Goal: Information Seeking & Learning: Learn about a topic

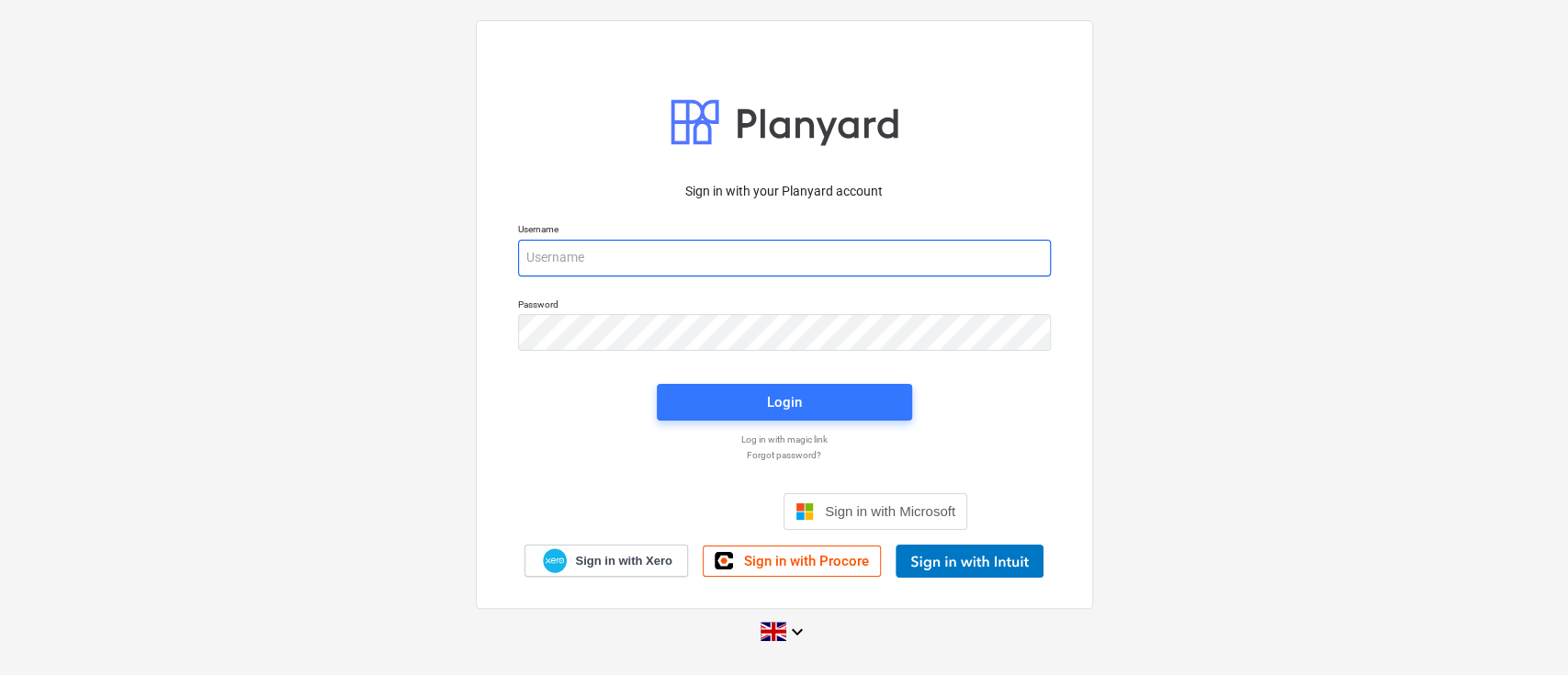
type input "[PERSON_NAME][EMAIL_ADDRESS][DOMAIN_NAME]"
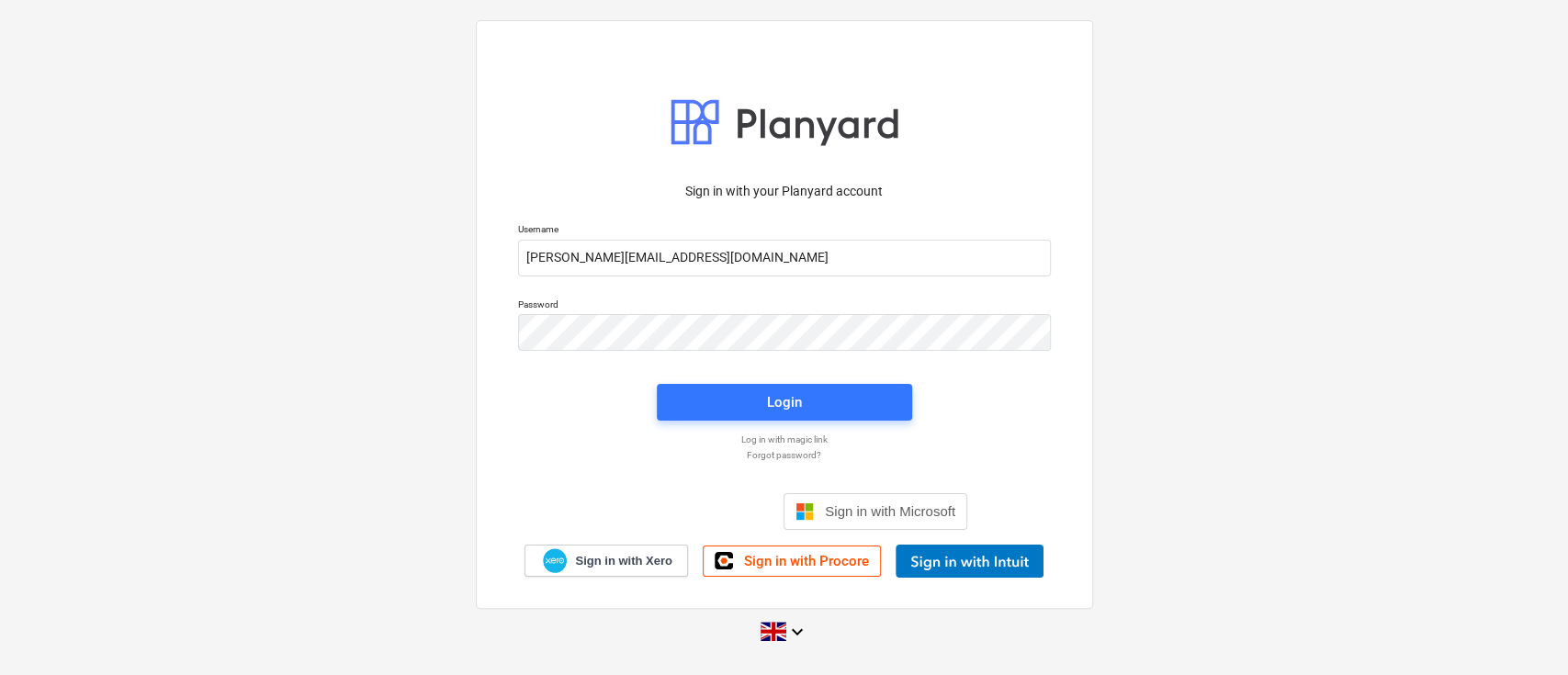
click at [801, 381] on div "Login" at bounding box center [784, 401] width 277 height 59
click at [814, 390] on span "Login" at bounding box center [784, 402] width 211 height 24
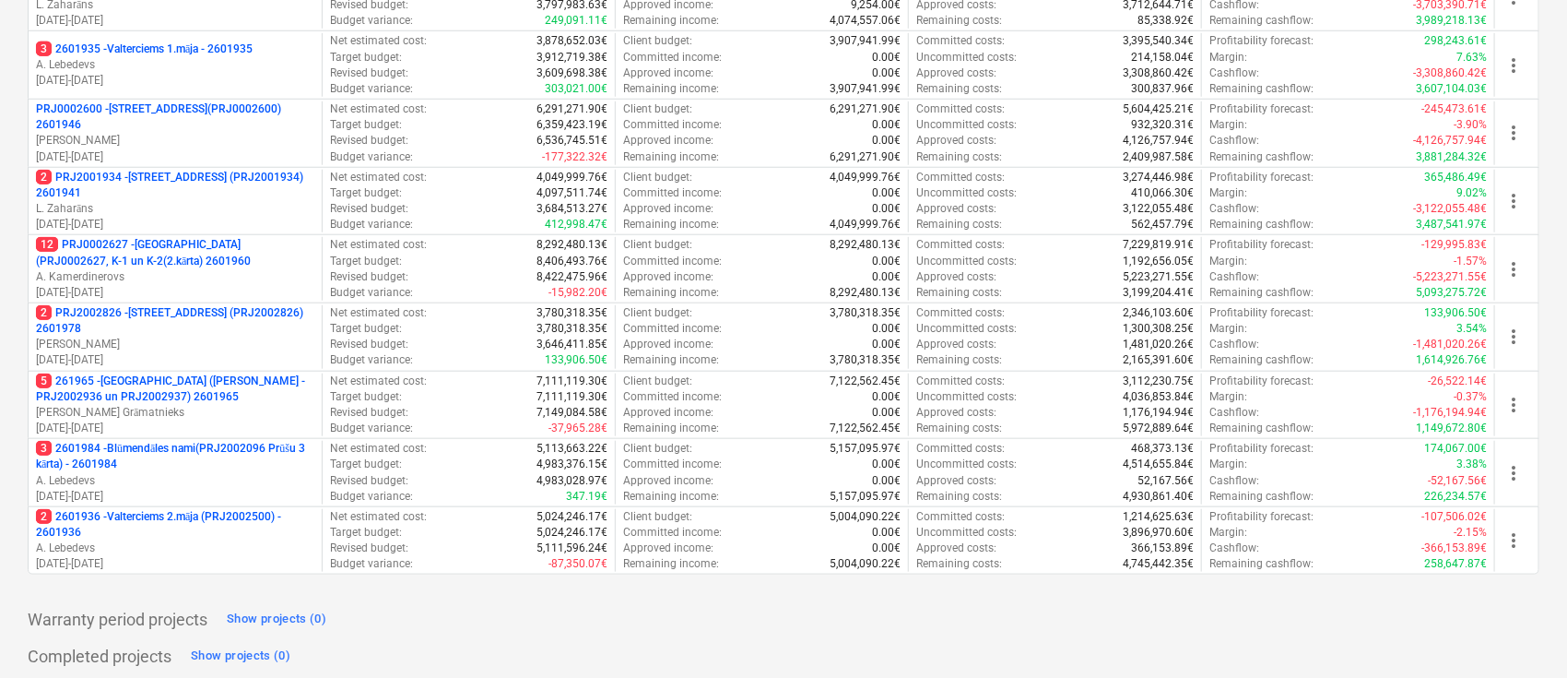
scroll to position [738, 0]
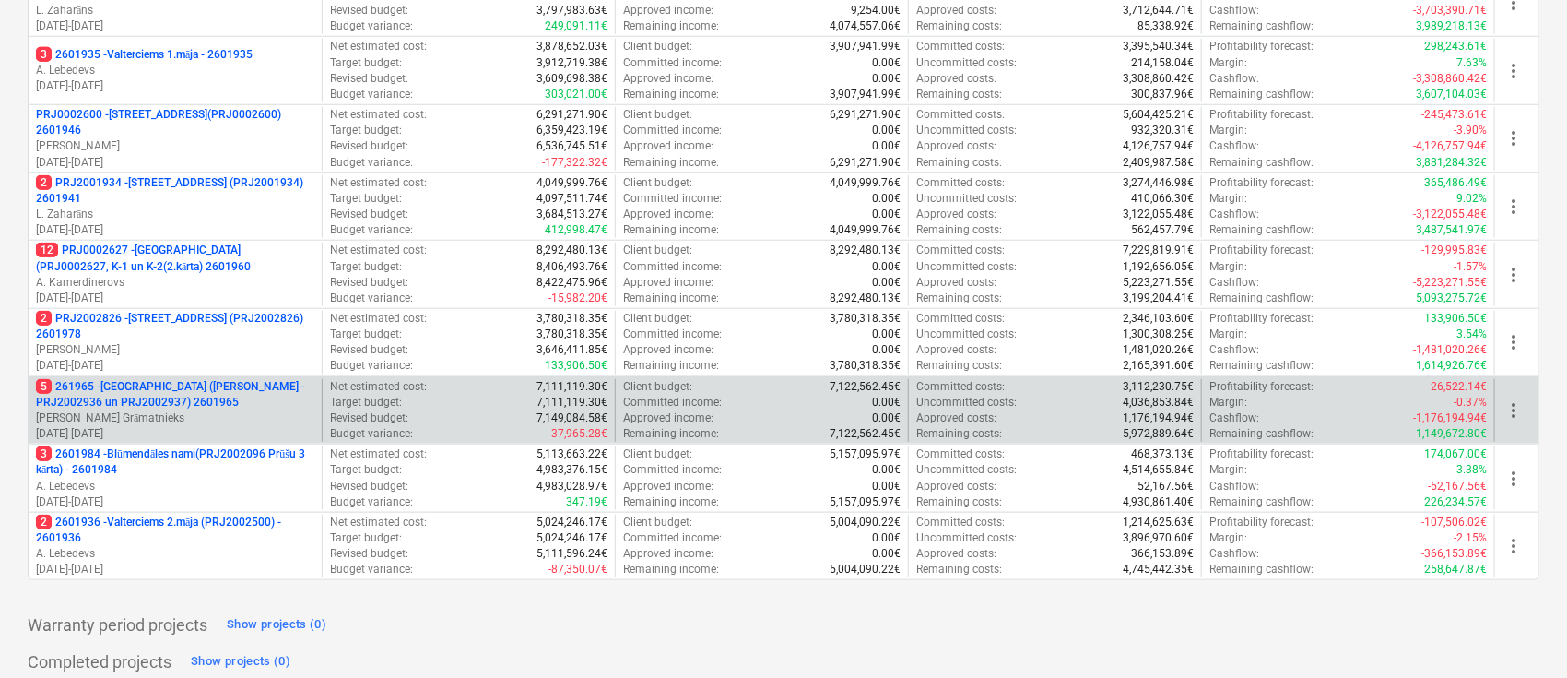
click at [148, 388] on p "5 261965 - [GEOGRAPHIC_DATA] ([PERSON_NAME] - PRJ2002936 un PRJ2002937) 2601965" at bounding box center [175, 394] width 278 height 31
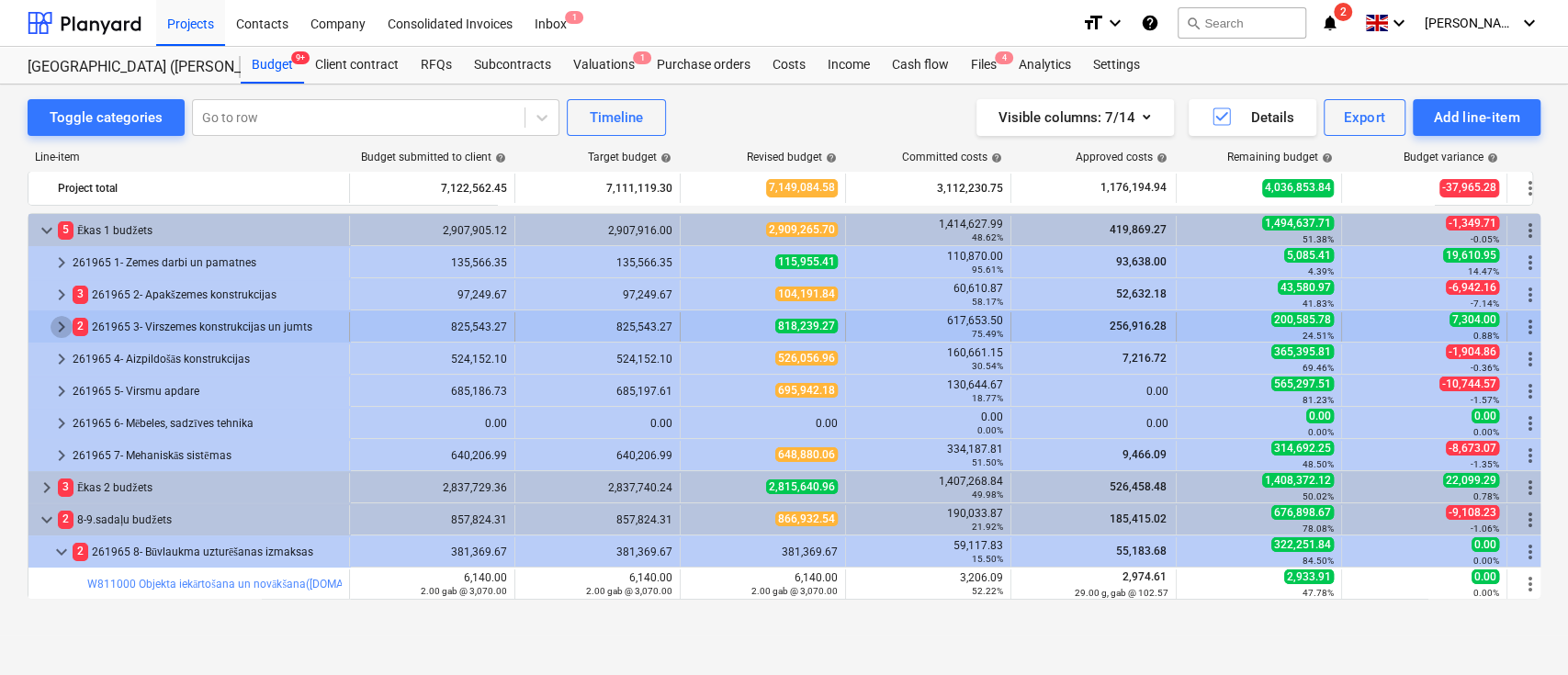
click at [64, 327] on span "keyboard_arrow_right" at bounding box center [62, 327] width 22 height 22
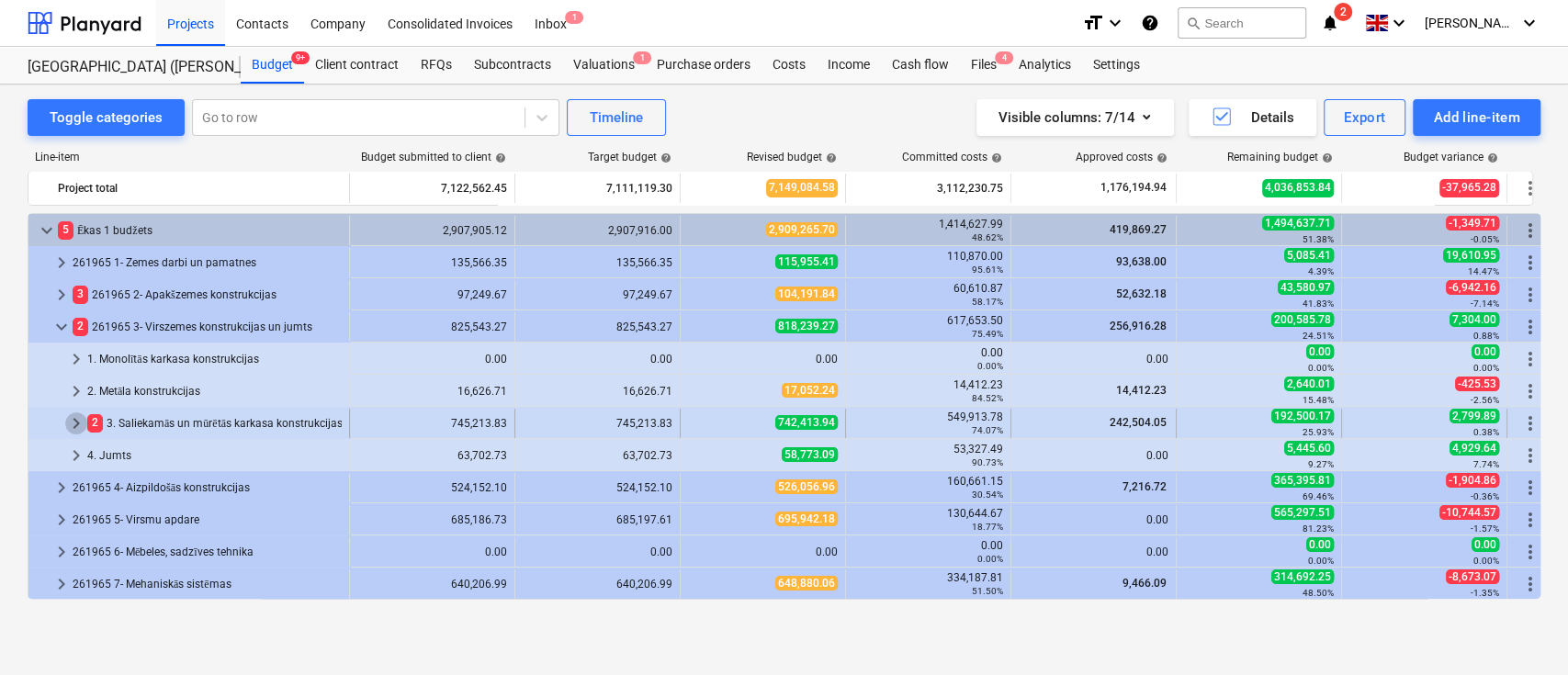
click at [73, 420] on span "keyboard_arrow_right" at bounding box center [76, 423] width 22 height 22
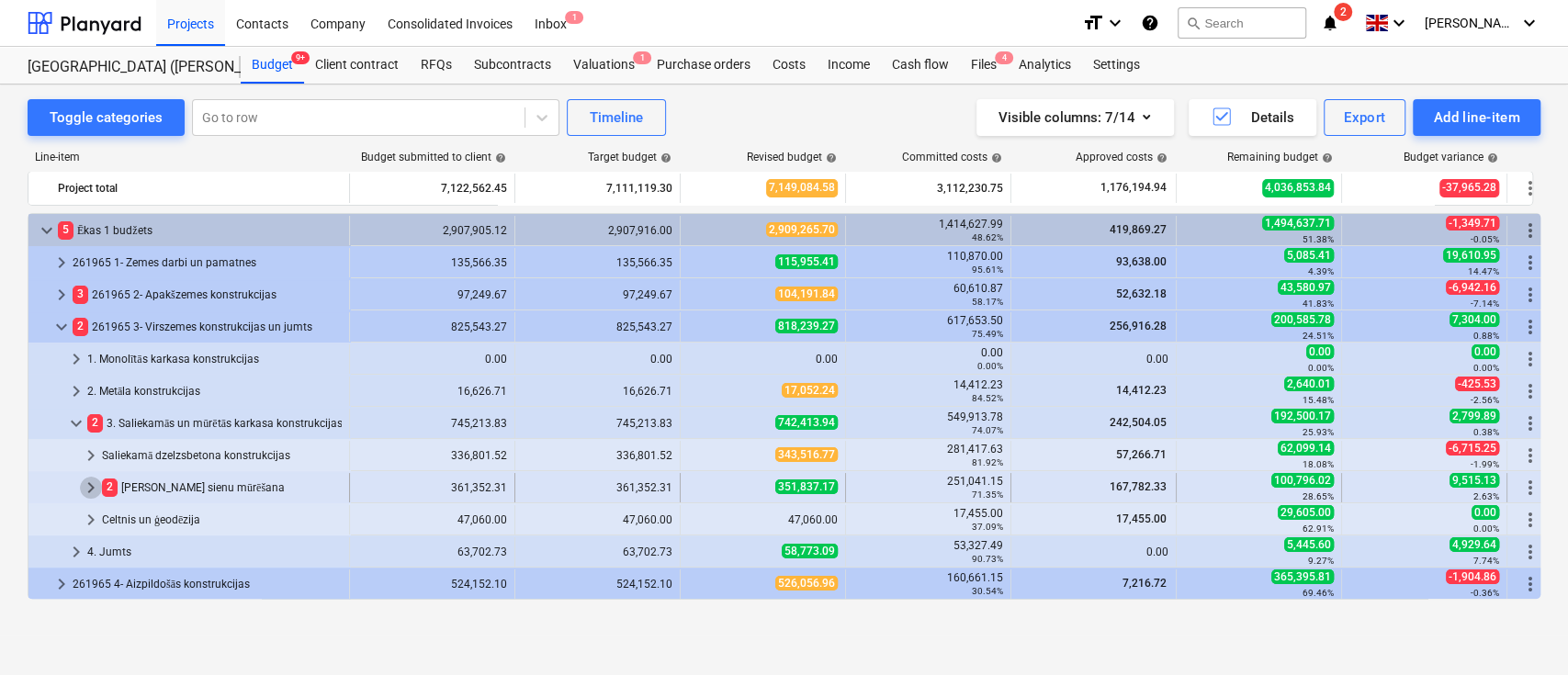
click at [89, 484] on span "keyboard_arrow_right" at bounding box center [91, 488] width 22 height 22
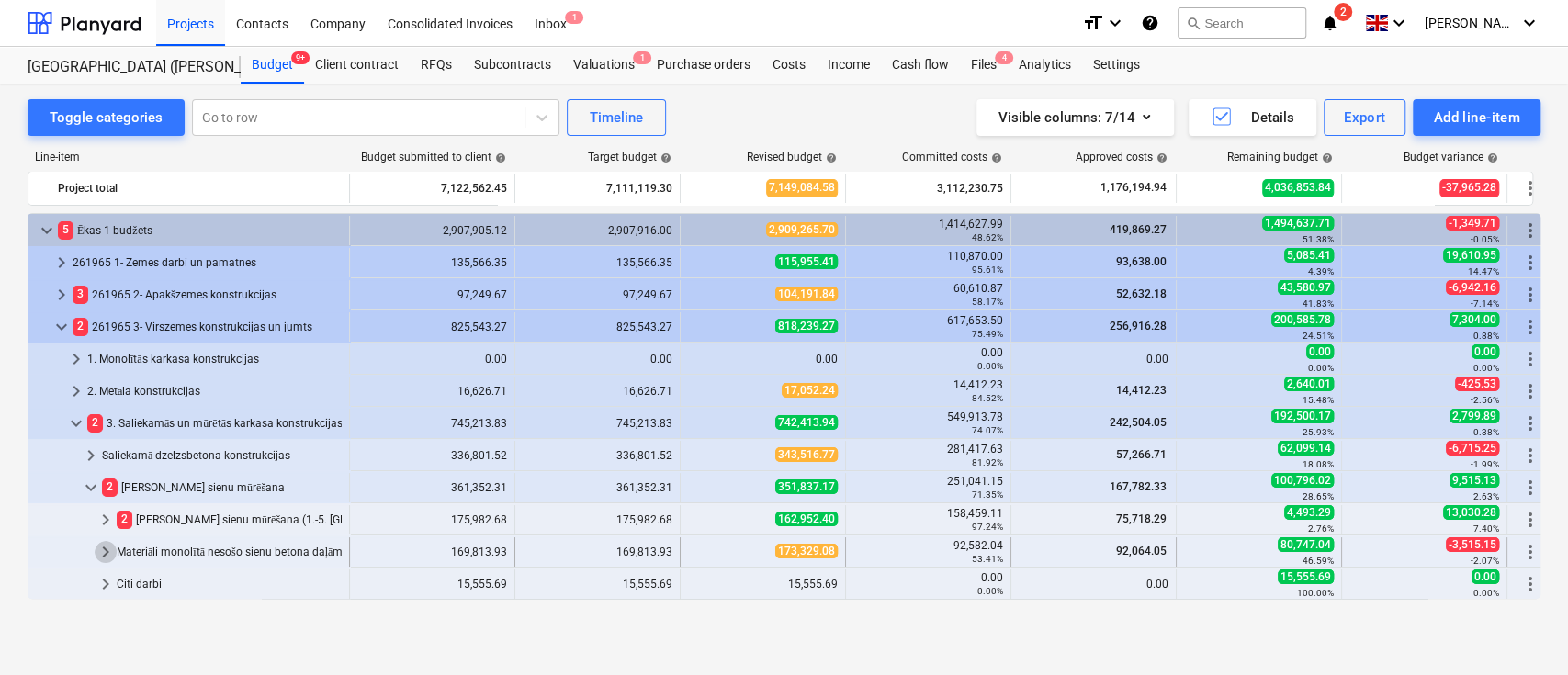
click at [111, 550] on span "keyboard_arrow_right" at bounding box center [106, 552] width 22 height 22
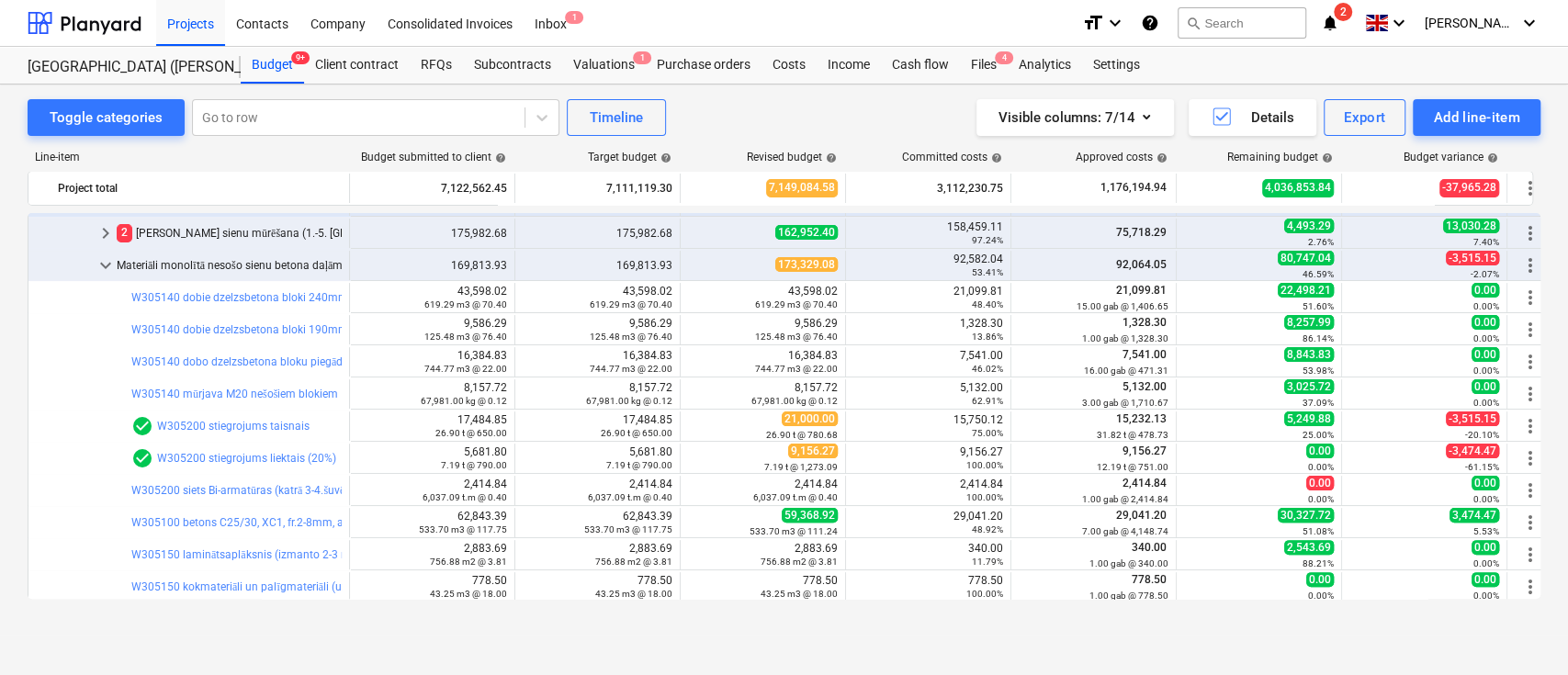
scroll to position [273, 0]
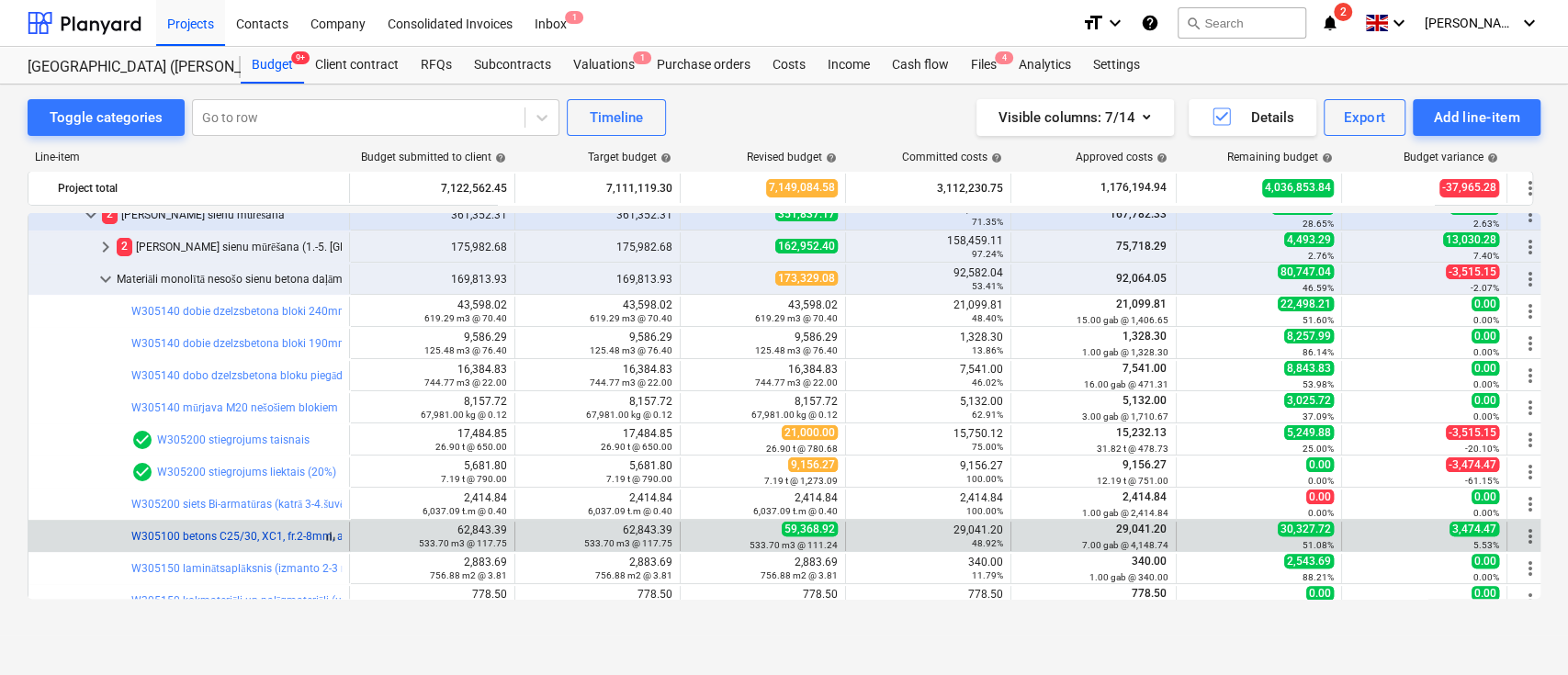
click at [257, 532] on link "W305100 betons C25/30, XC1, fr.2-8mm, ar plastifikatoru (k=1,15) ar piegādi un …" at bounding box center [356, 536] width 448 height 13
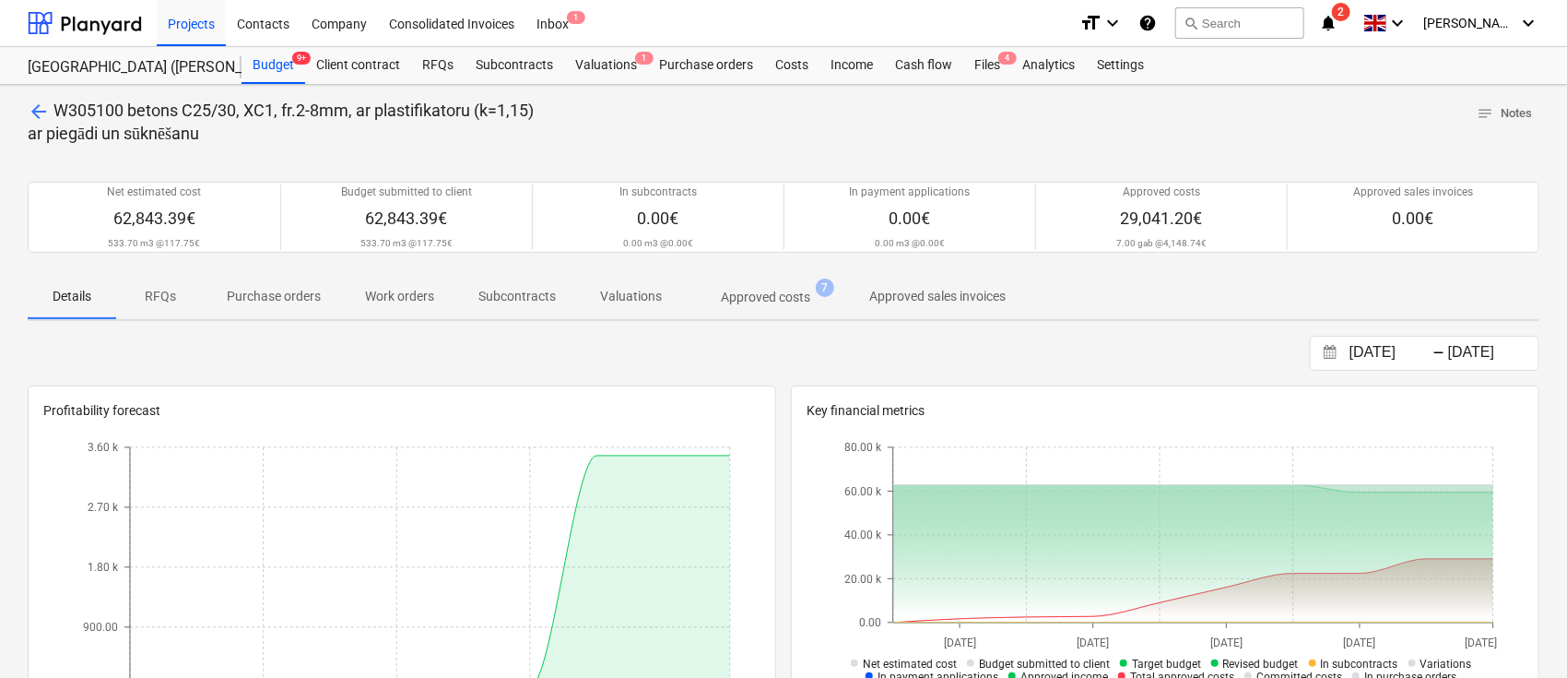
click at [728, 8] on div "Projects Contacts Company Consolidated Invoices Inbox 1" at bounding box center [611, 23] width 908 height 46
click at [809, 115] on div "arrow_back W305100 betons C25/30, XC1, fr.2-8mm, ar plastifikatoru (k=1,15) ar …" at bounding box center [784, 122] width 1512 height 45
click at [964, 140] on div "arrow_back W305100 betons C25/30, XC1, fr.2-8mm, ar plastifikatoru (k=1,15) ar …" at bounding box center [784, 122] width 1512 height 45
click at [40, 103] on span "arrow_back" at bounding box center [39, 111] width 22 height 22
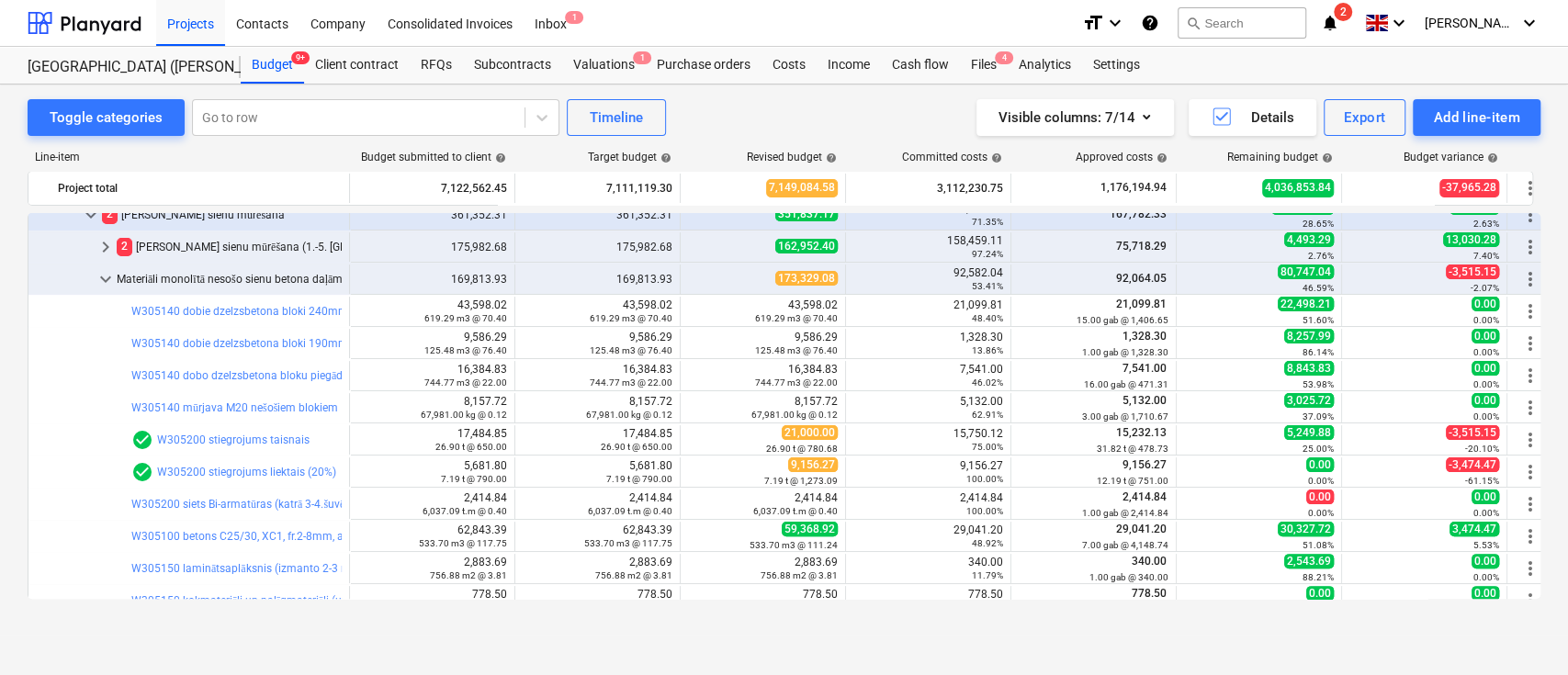
scroll to position [159, 0]
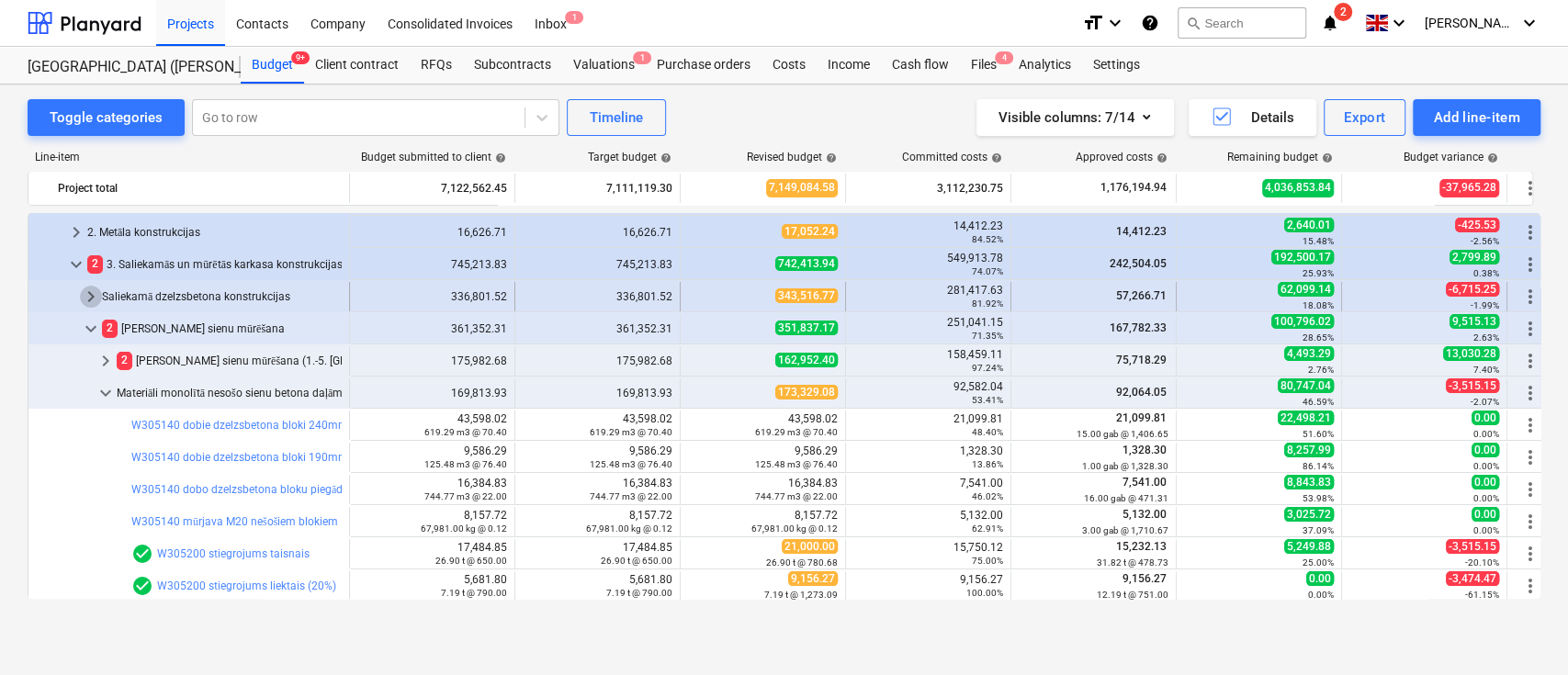
click at [89, 293] on span "keyboard_arrow_right" at bounding box center [91, 297] width 22 height 22
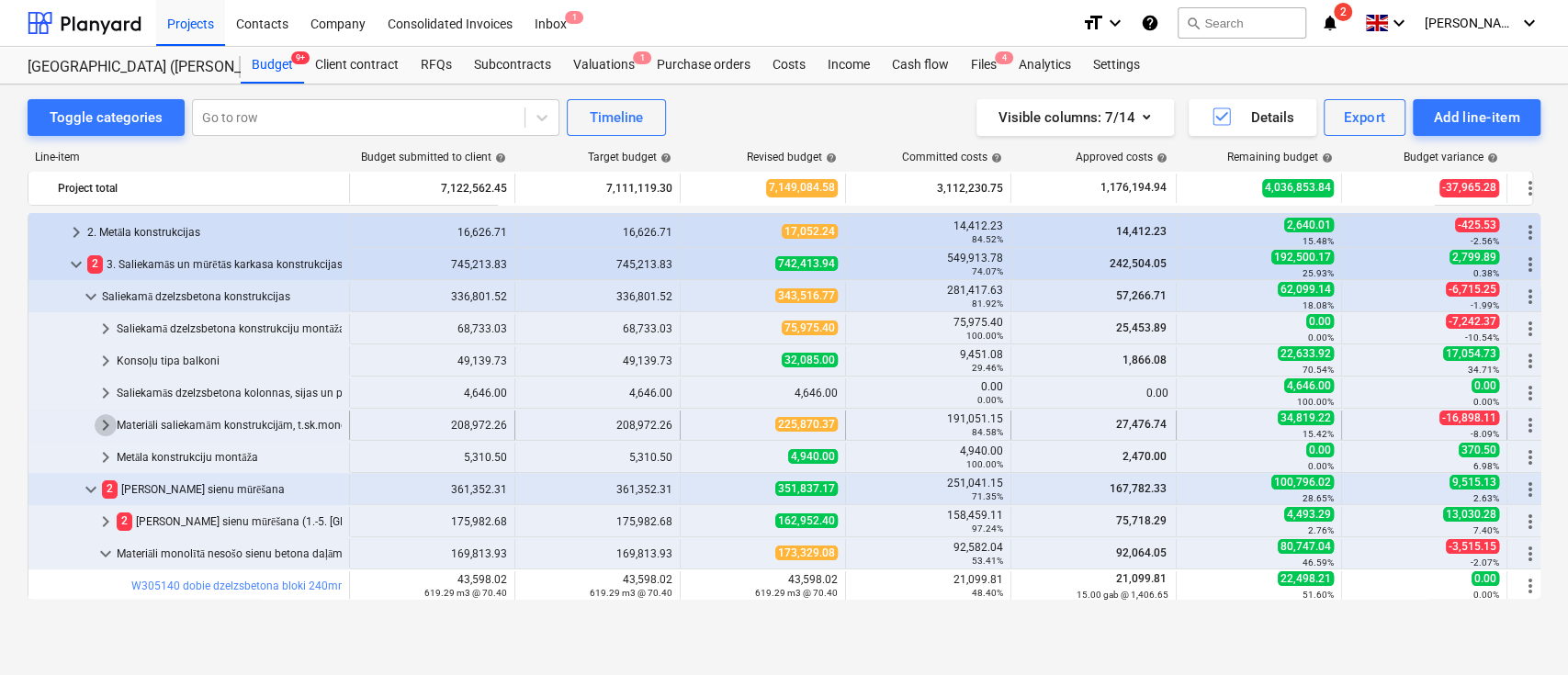
click at [103, 417] on span "keyboard_arrow_right" at bounding box center [106, 425] width 22 height 22
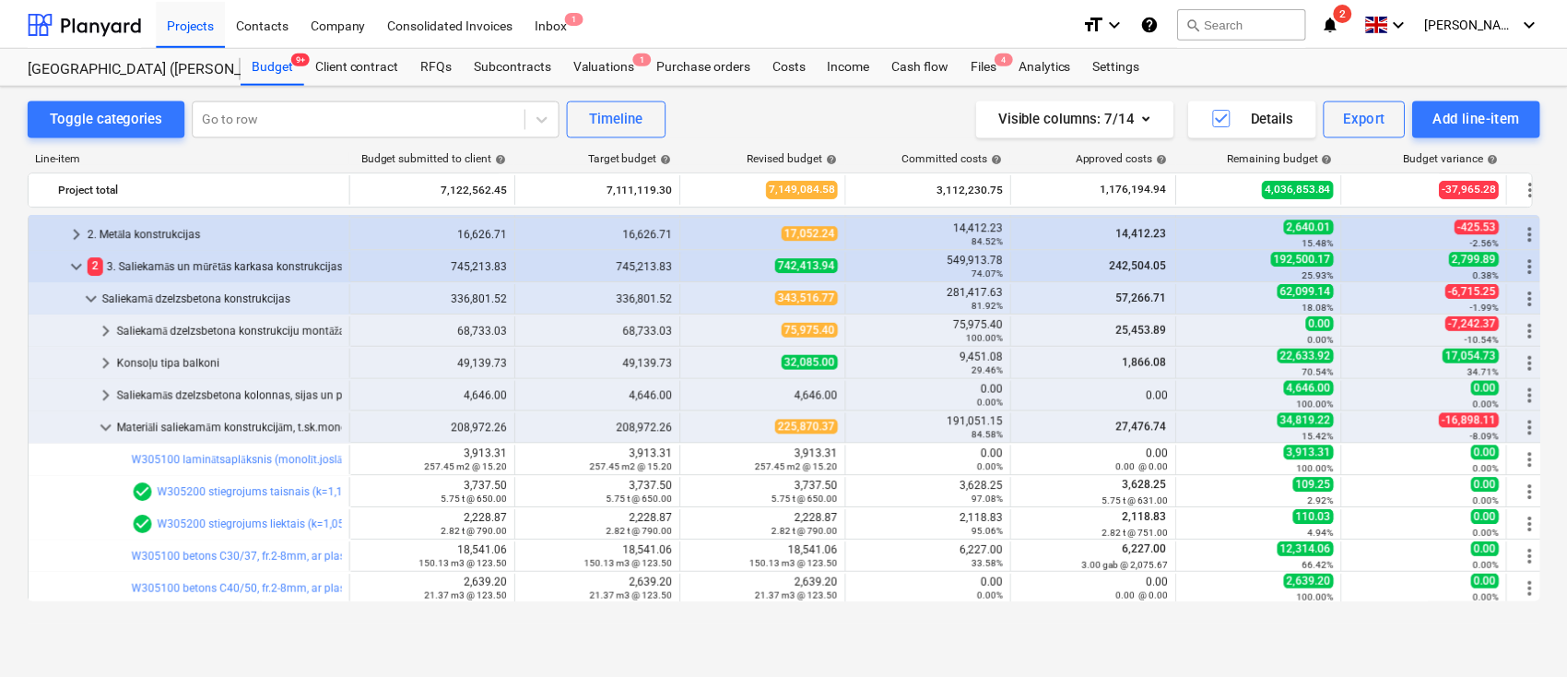
scroll to position [429, 0]
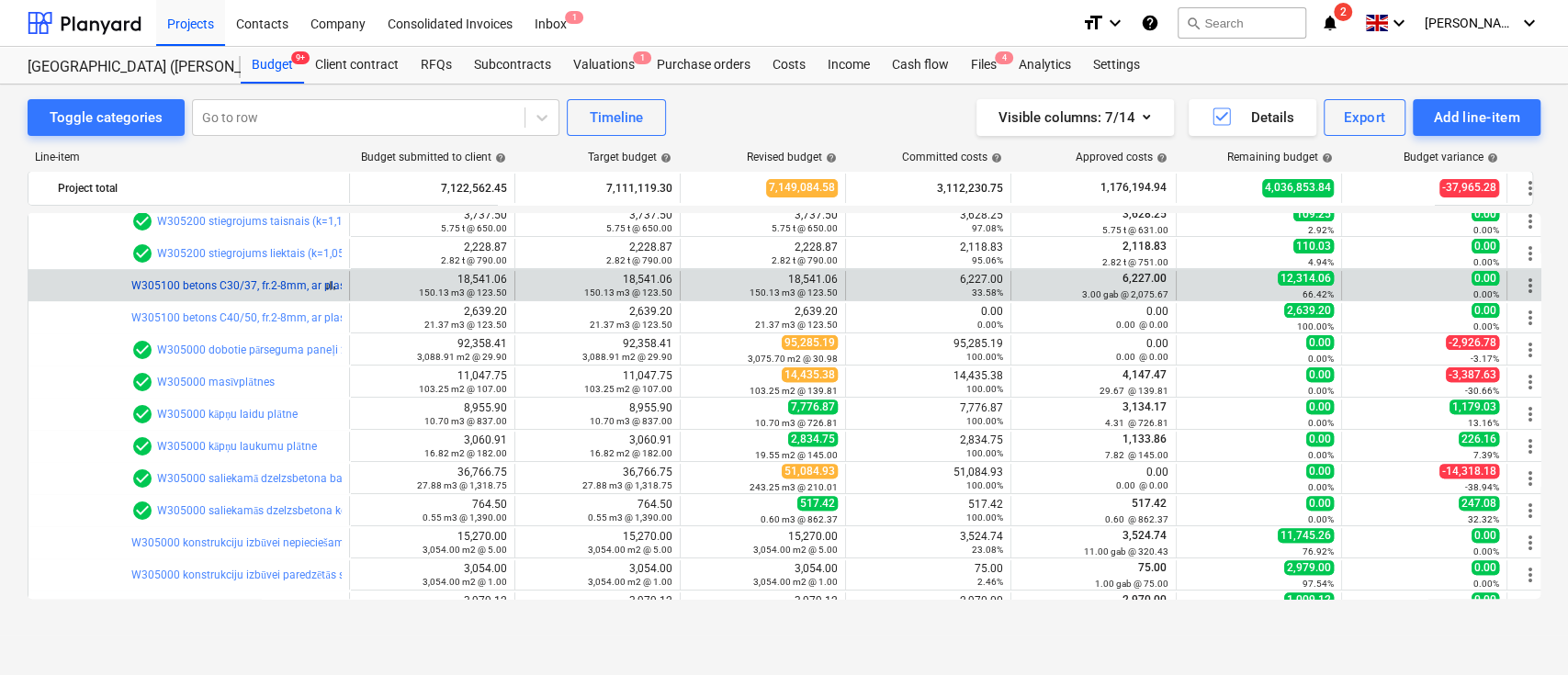
click at [205, 283] on link "W305100 betons C30/37, fr.2-8mm, ar plastifikatoru (k=1,1) ar piegādi un sūknēš…" at bounding box center [340, 285] width 416 height 13
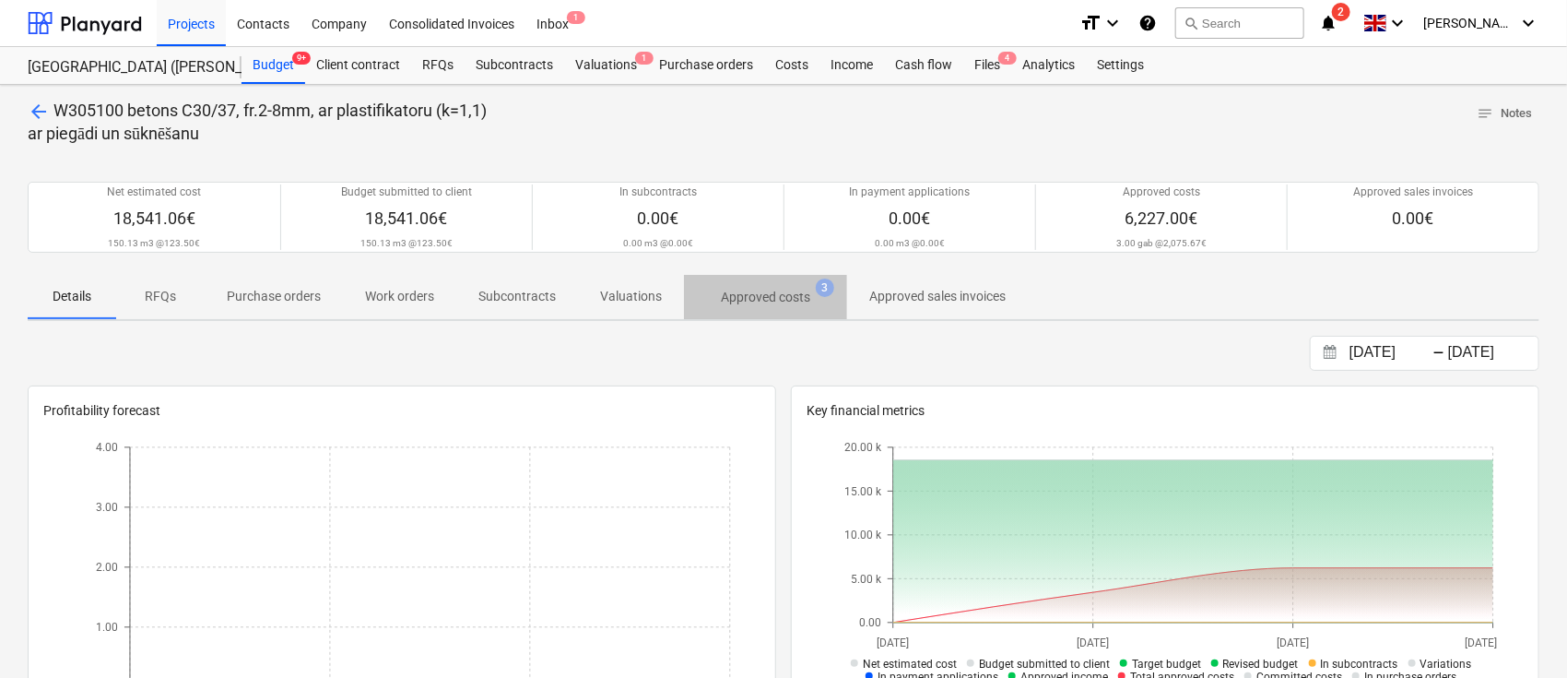
click at [777, 299] on p "Approved costs" at bounding box center [765, 297] width 89 height 19
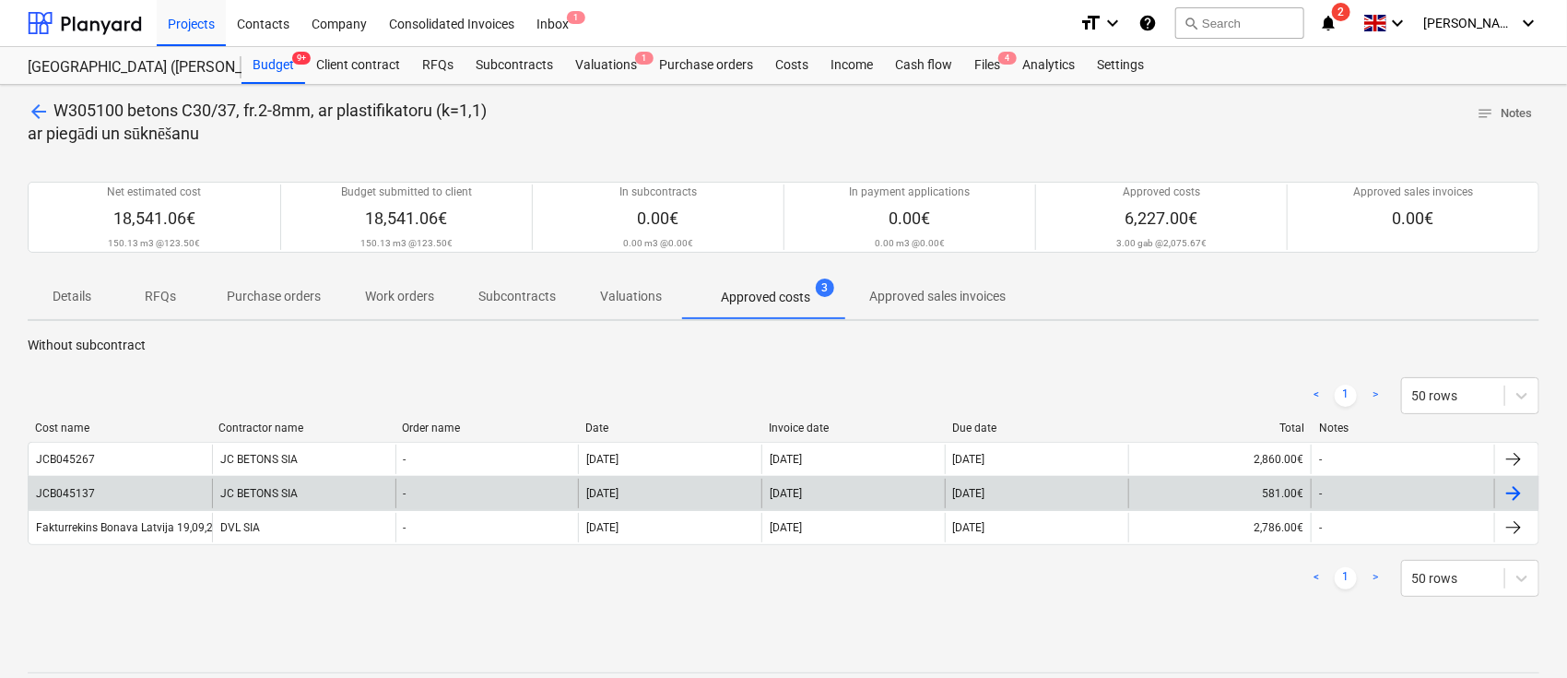
click at [78, 490] on div "JCB045137" at bounding box center [65, 493] width 59 height 13
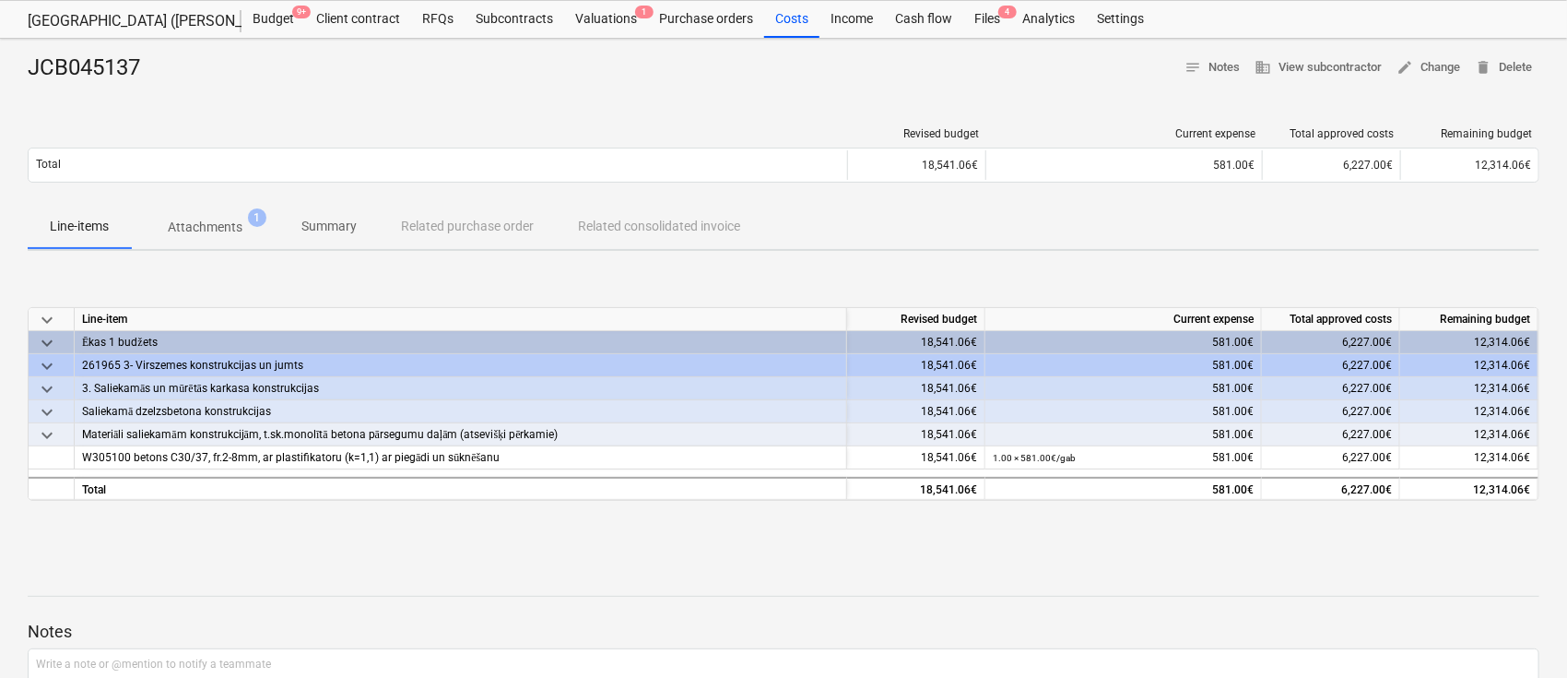
scroll to position [50, 0]
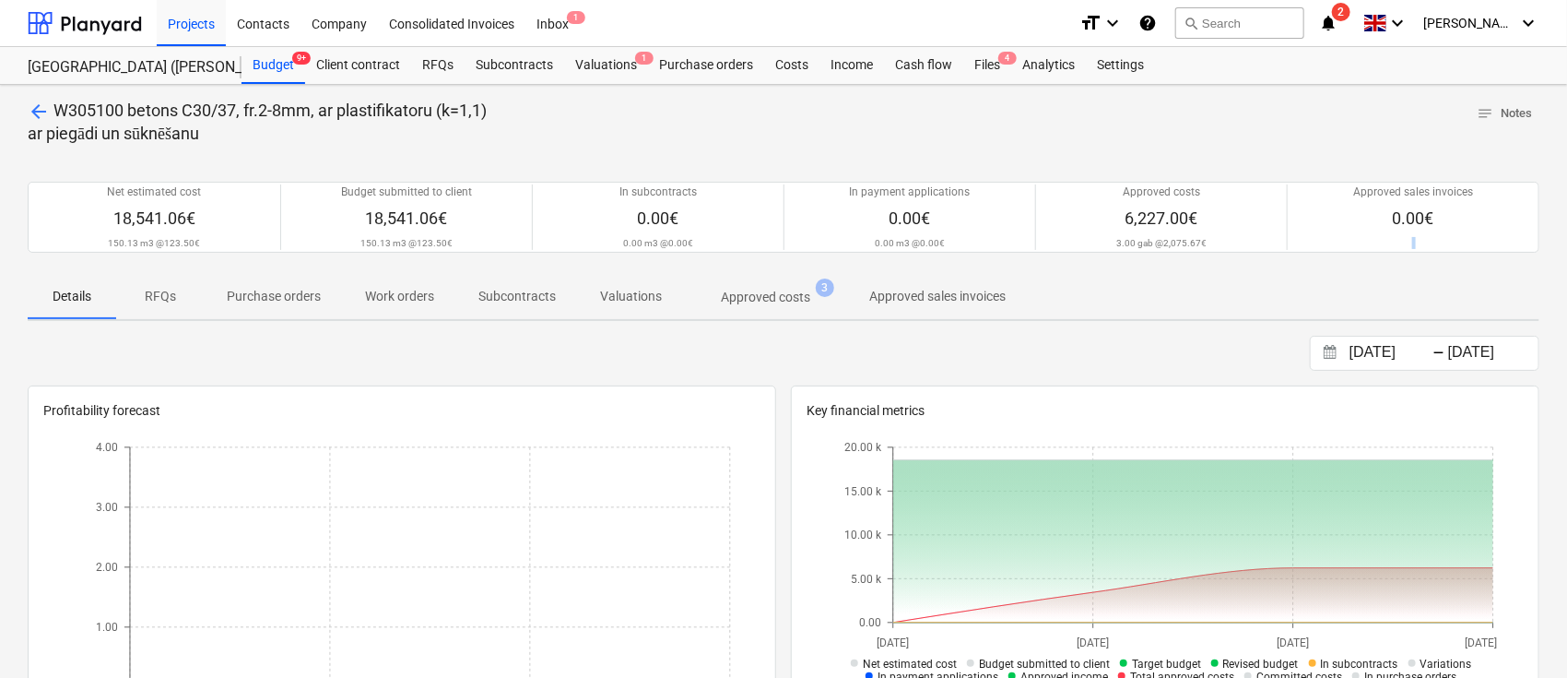
drag, startPoint x: 1566, startPoint y: 220, endPoint x: 1567, endPoint y: 280, distance: 59.9
click at [1567, 280] on html "Projects Contacts Company Consolidated Invoices Inbox 1 format_size keyboard_ar…" at bounding box center [783, 339] width 1567 height 678
click at [41, 110] on span "arrow_back" at bounding box center [39, 111] width 22 height 22
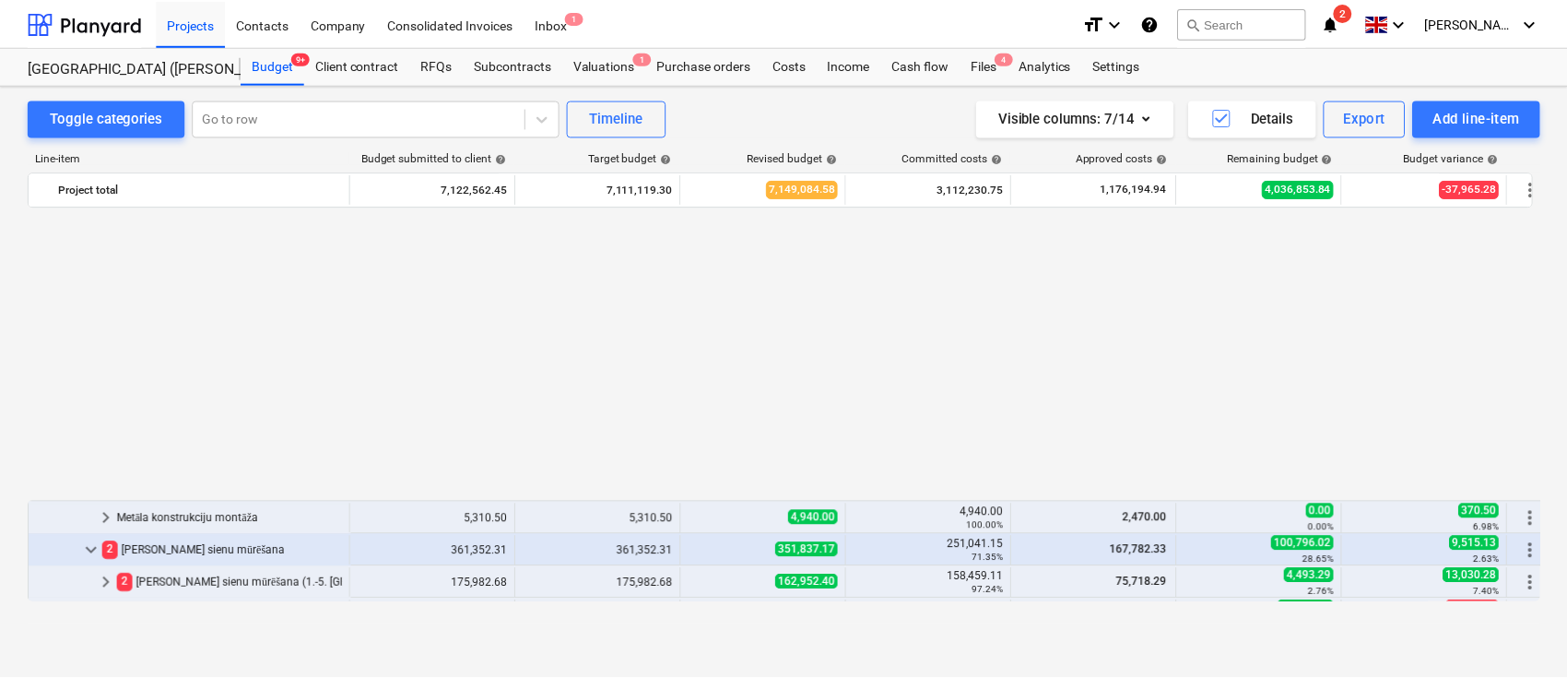
scroll to position [1010, 0]
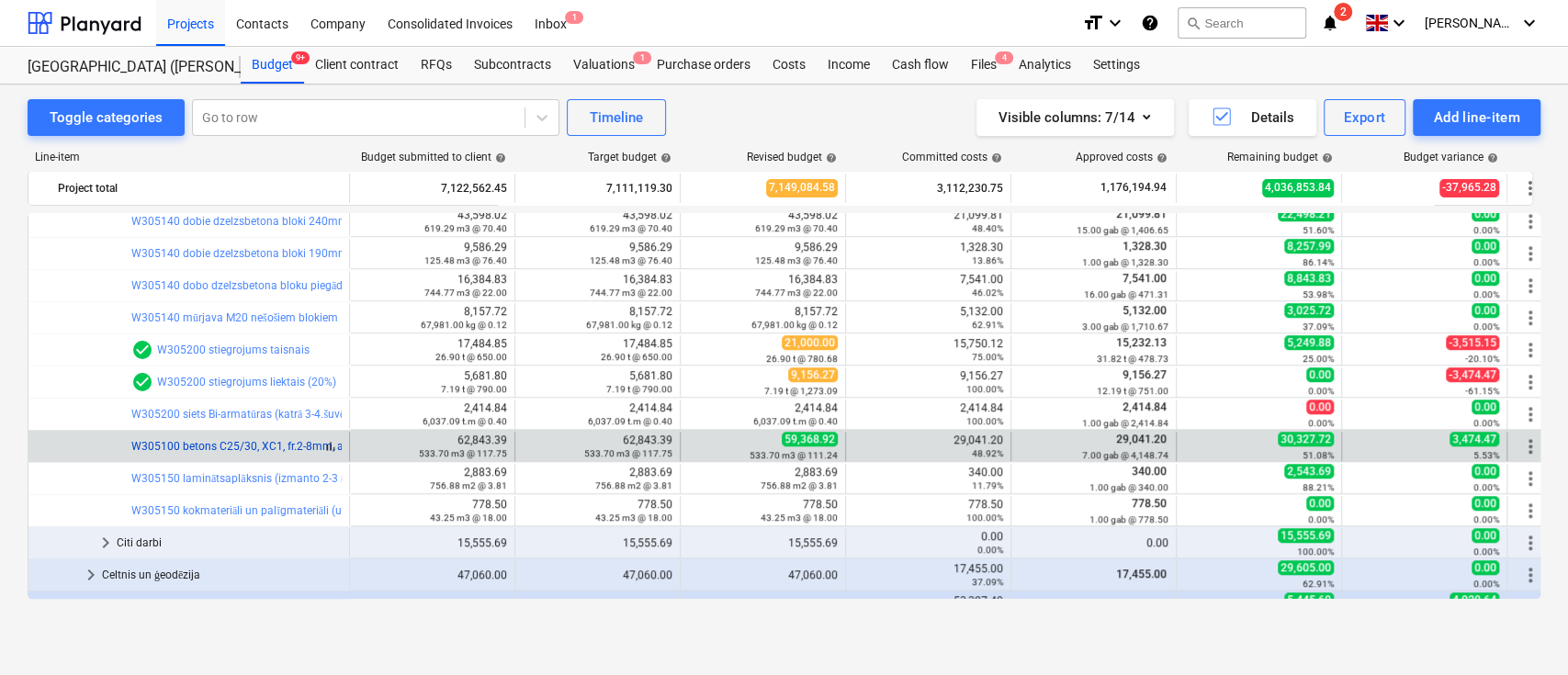
click at [184, 442] on link "W305100 betons C25/30, XC1, fr.2-8mm, ar plastifikatoru (k=1,15) ar piegādi un …" at bounding box center [356, 446] width 448 height 13
